Goal: Transaction & Acquisition: Obtain resource

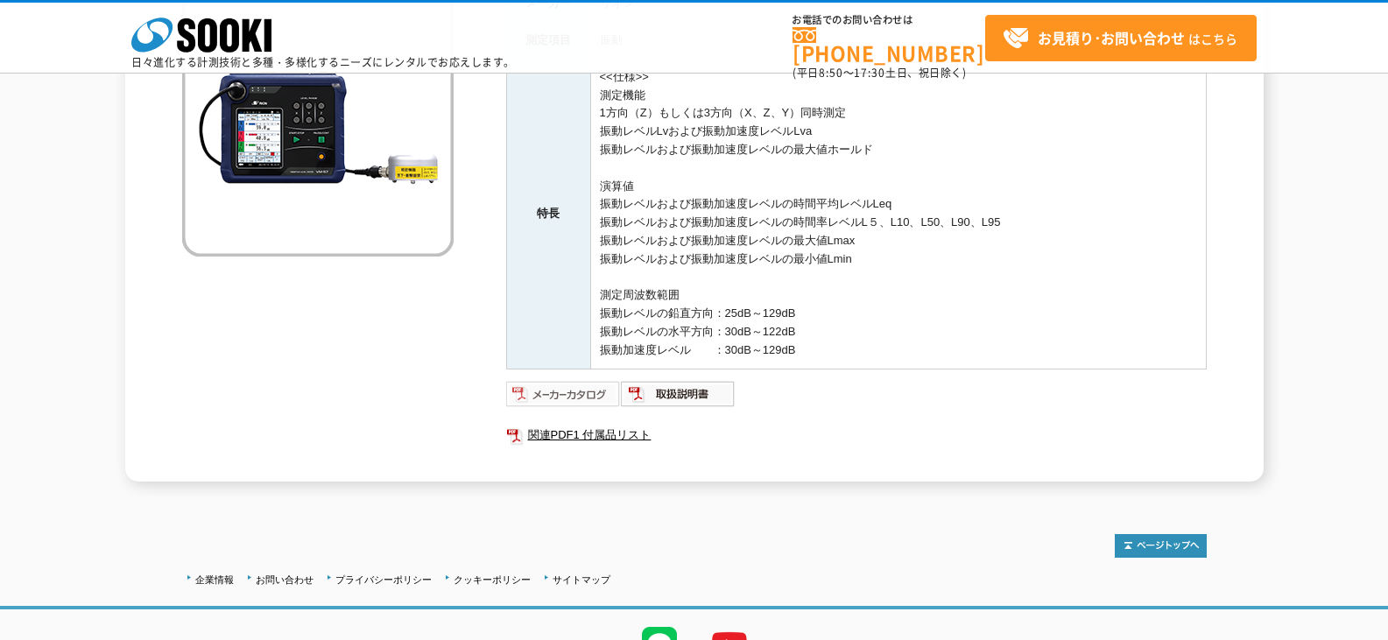
scroll to position [263, 0]
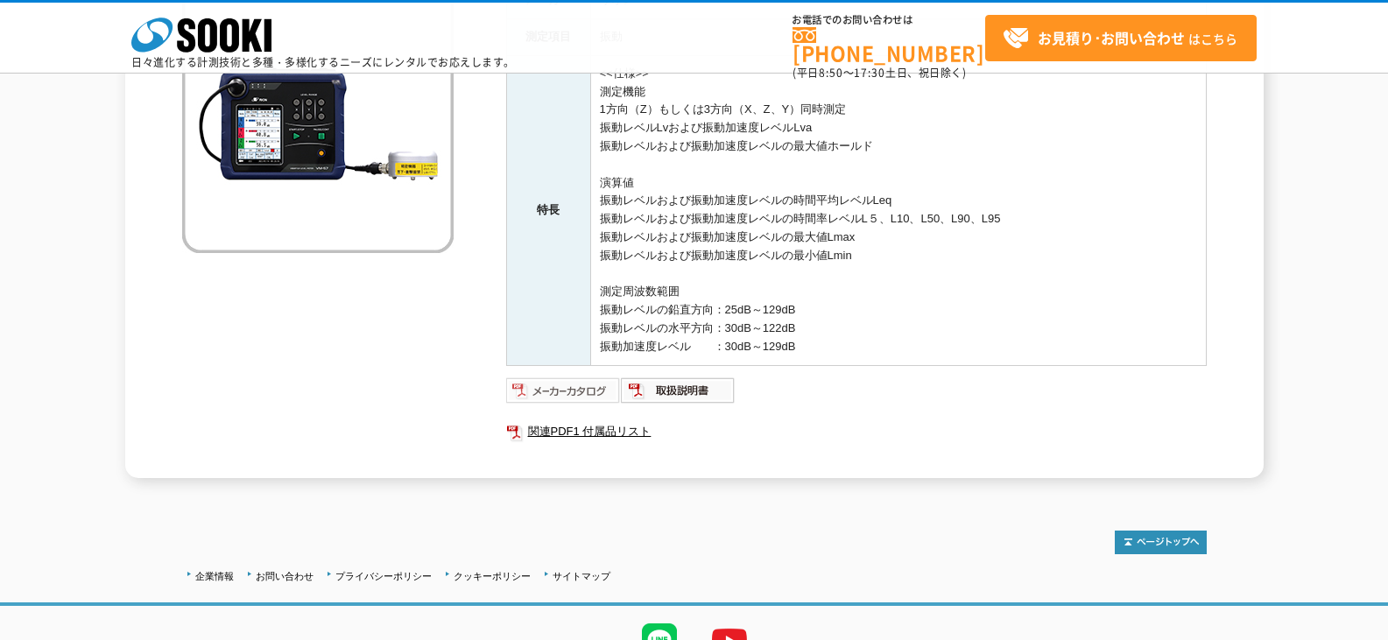
click at [577, 388] on img at bounding box center [563, 391] width 115 height 28
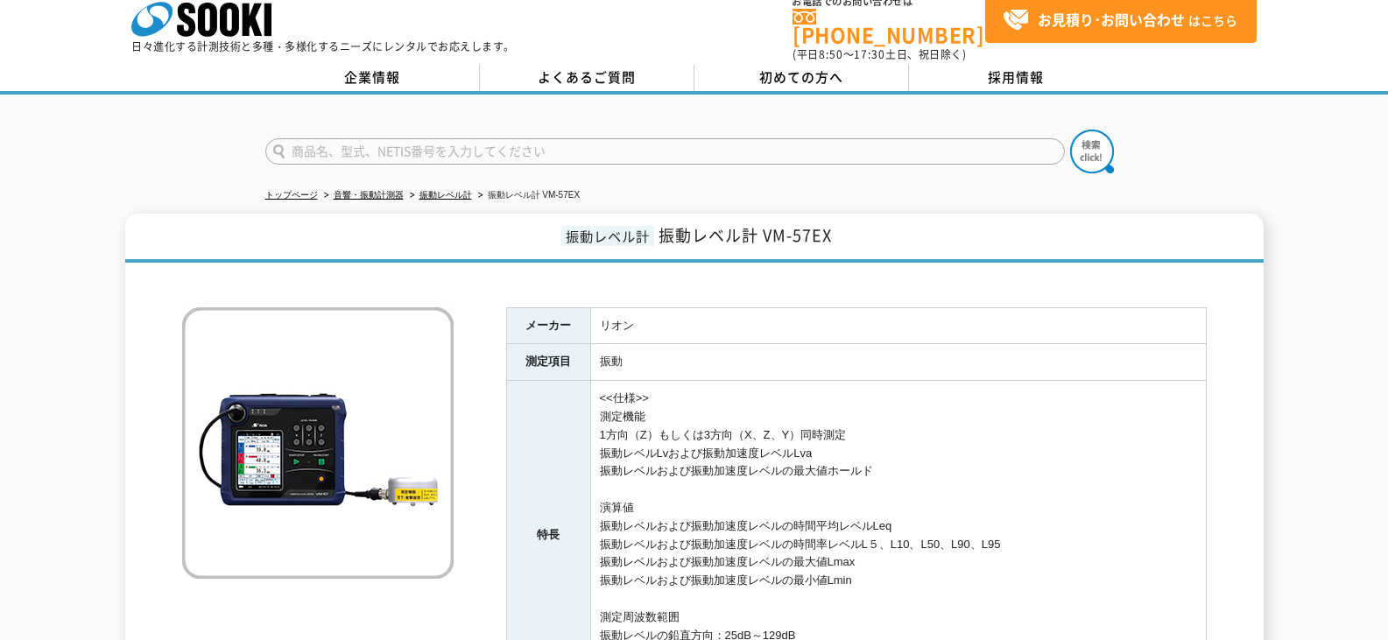
scroll to position [0, 0]
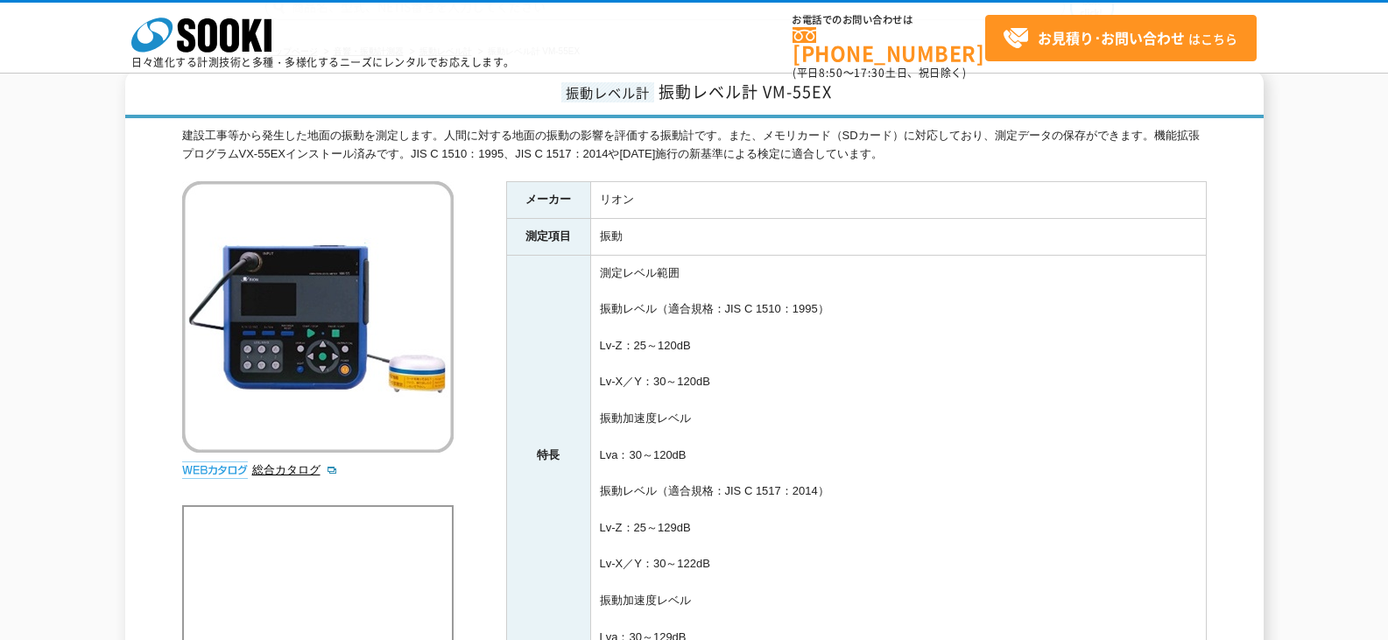
scroll to position [263, 0]
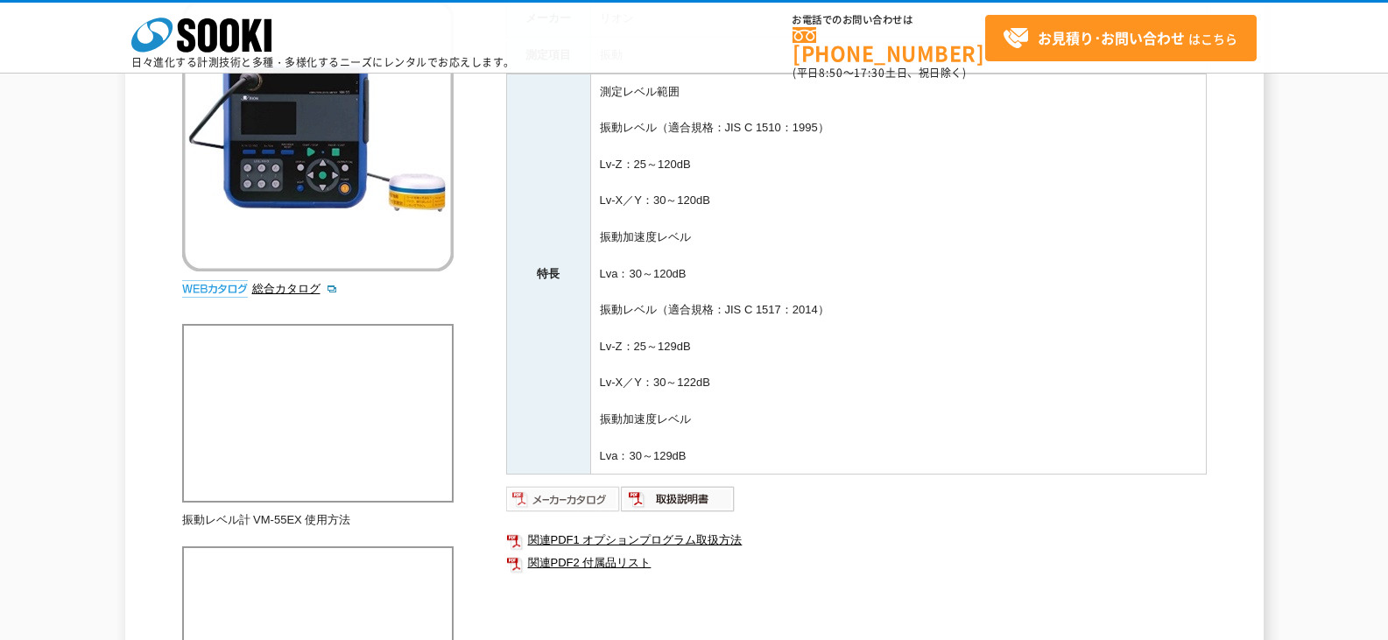
click at [548, 498] on img at bounding box center [563, 499] width 115 height 28
